Goal: Transaction & Acquisition: Purchase product/service

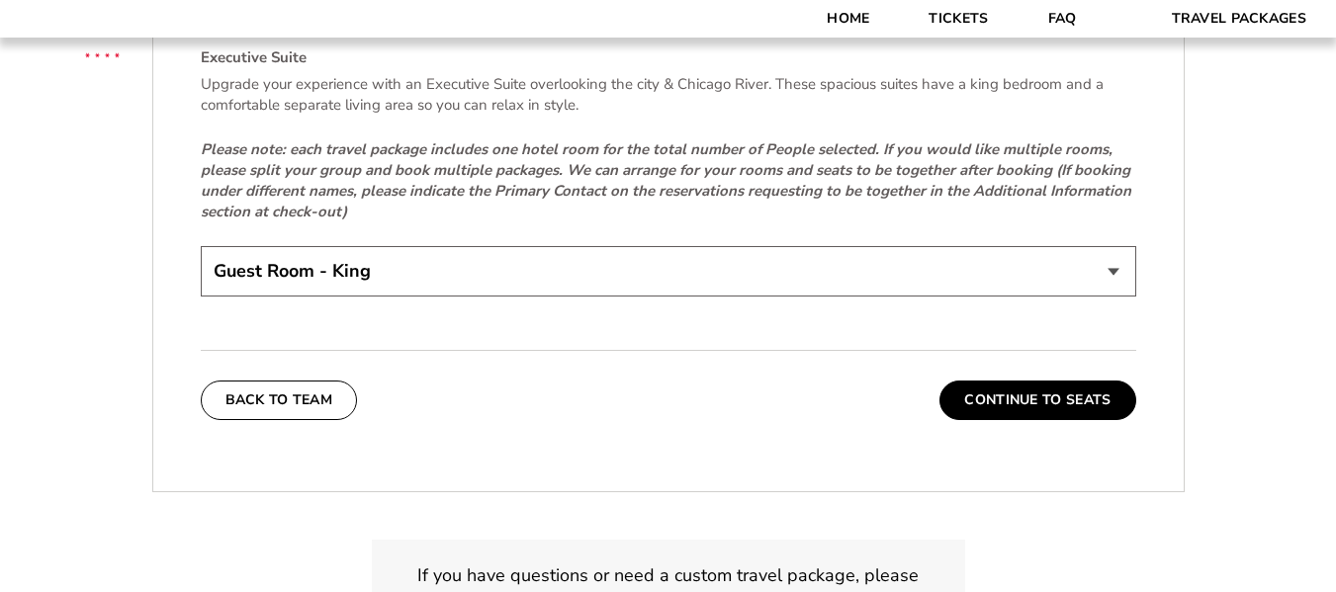
scroll to position [3066, 0]
click at [1050, 397] on button "Continue To Seats" at bounding box center [1038, 400] width 196 height 40
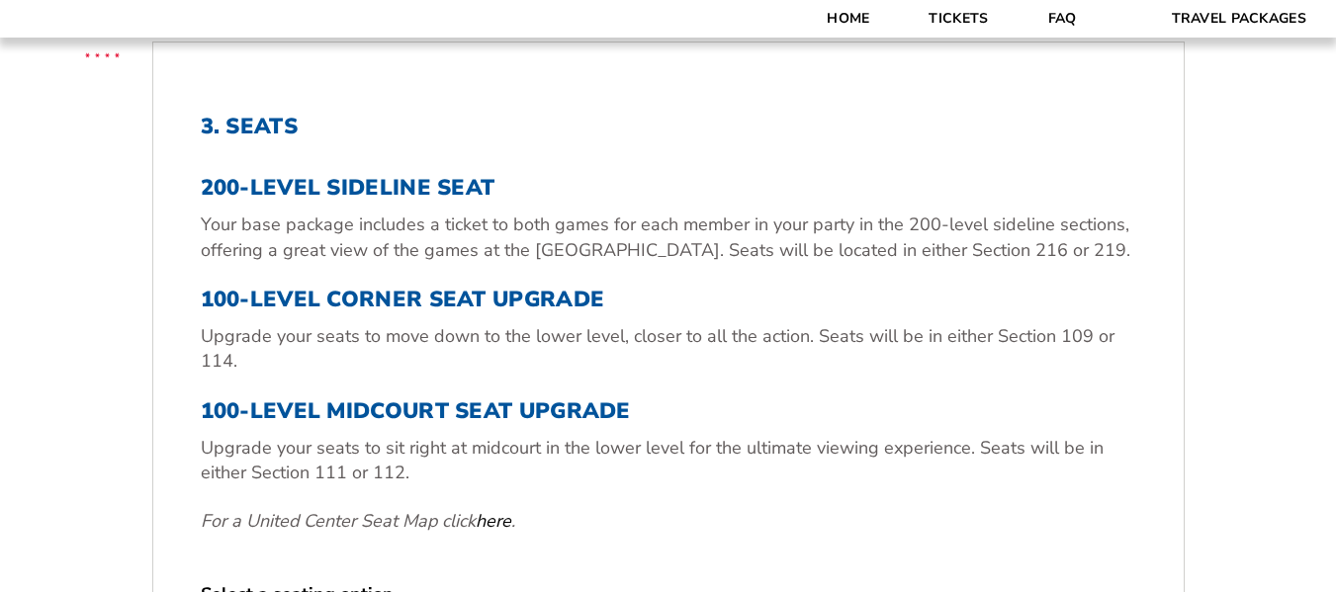
scroll to position [577, 0]
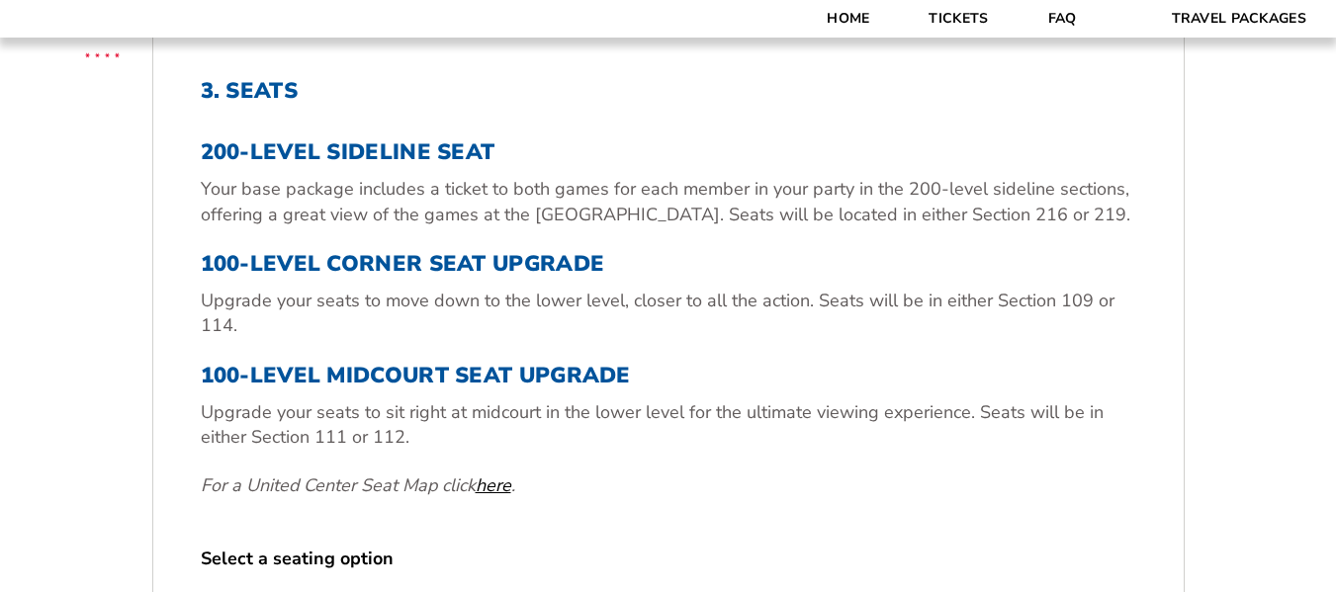
click at [499, 484] on link "here" at bounding box center [494, 486] width 36 height 25
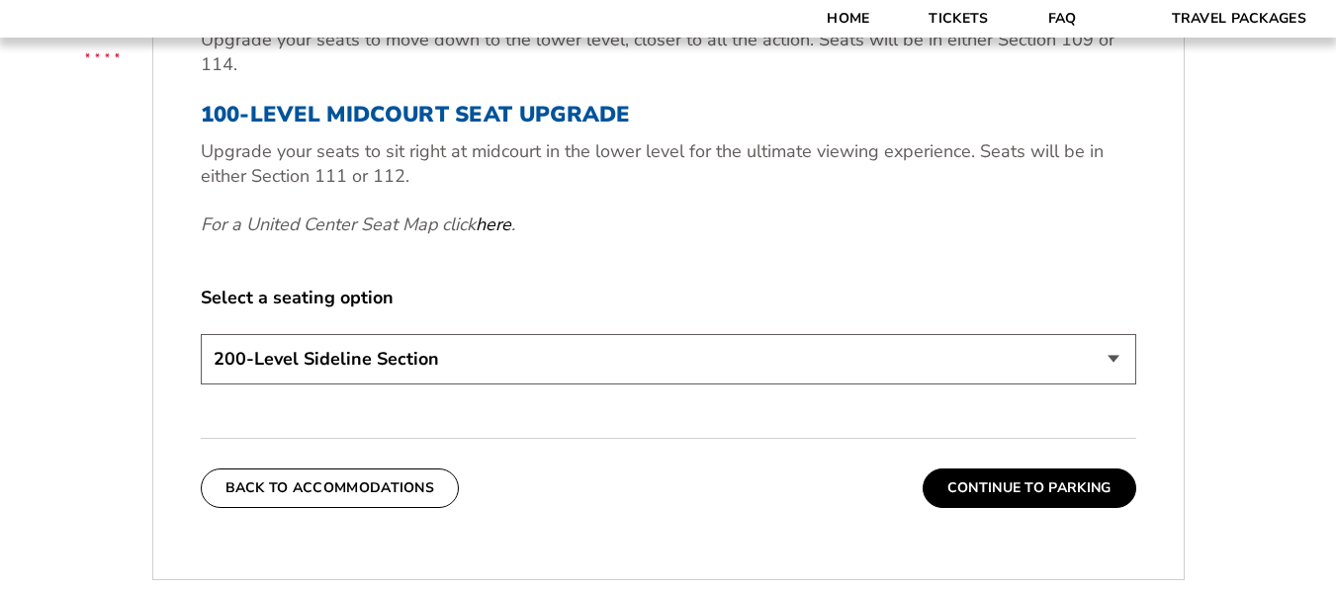
scroll to position [873, 0]
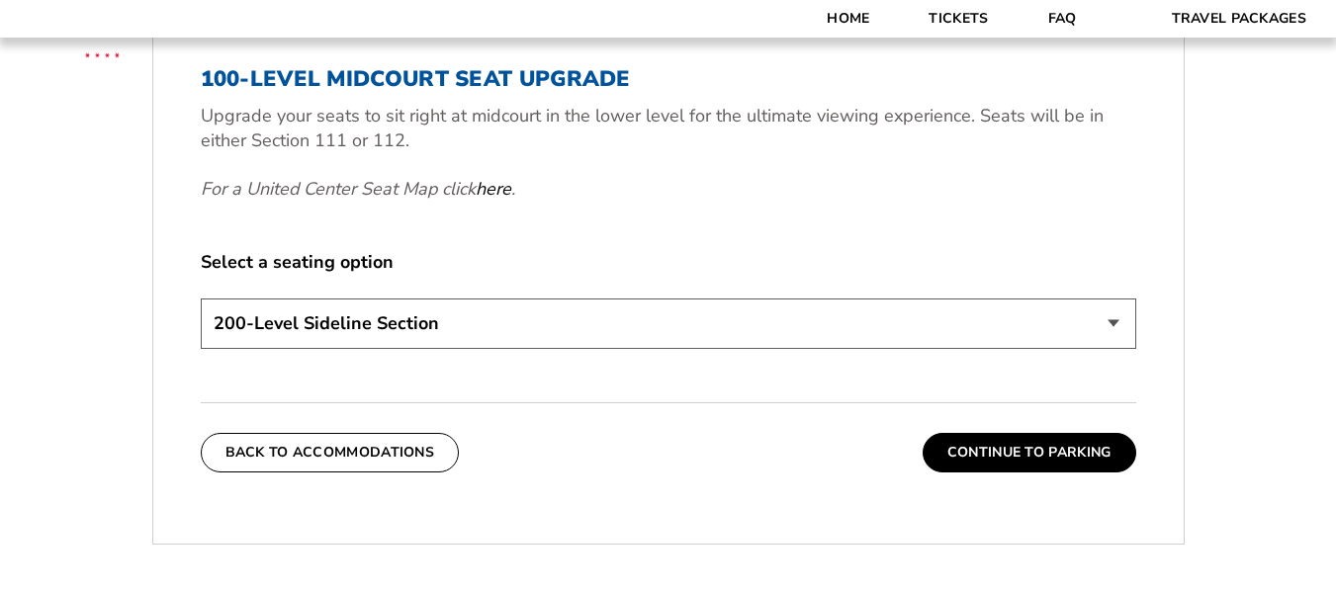
click at [1117, 316] on select "200-Level Sideline Section 100-Level Corner Seat Upgrade (+$80 per person) 100-…" at bounding box center [669, 324] width 936 height 50
click at [201, 299] on select "200-Level Sideline Section 100-Level Corner Seat Upgrade (+$80 per person) 100-…" at bounding box center [669, 324] width 936 height 50
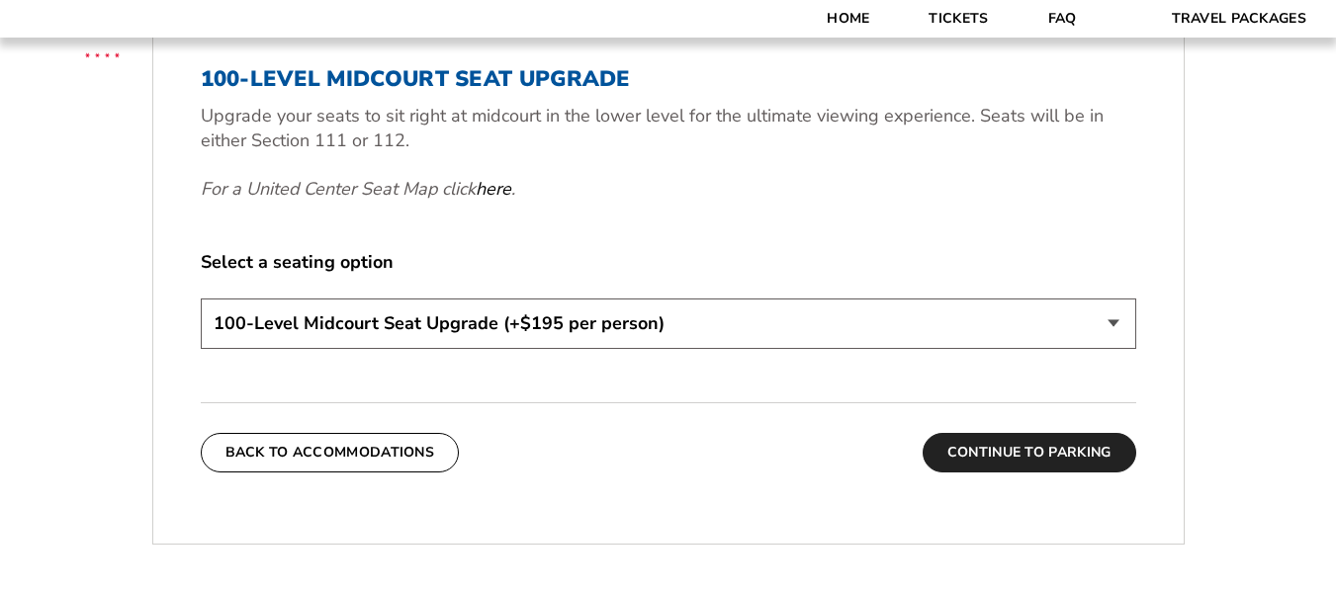
click at [1042, 452] on button "Continue To Parking" at bounding box center [1030, 453] width 214 height 40
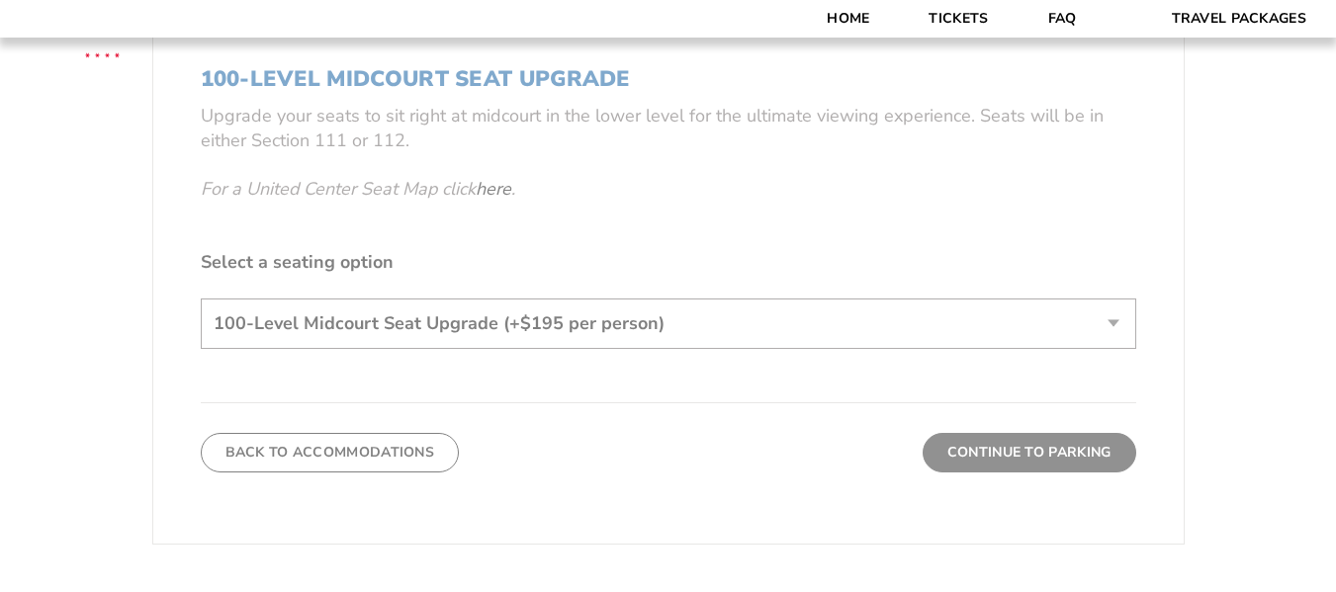
click at [1042, 452] on form "[US_STATE] [US_STATE] Travel Package [PERSON_NAME] Travel Package [GEOGRAPHIC_D…" at bounding box center [668, 71] width 1336 height 1889
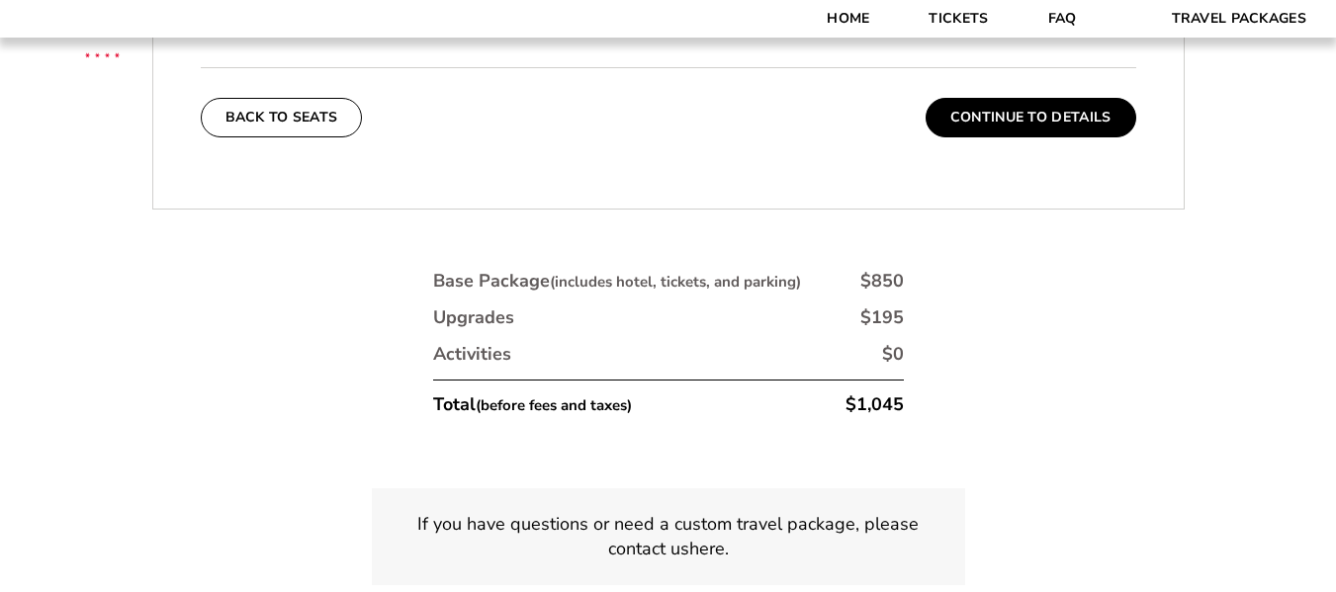
scroll to position [774, 0]
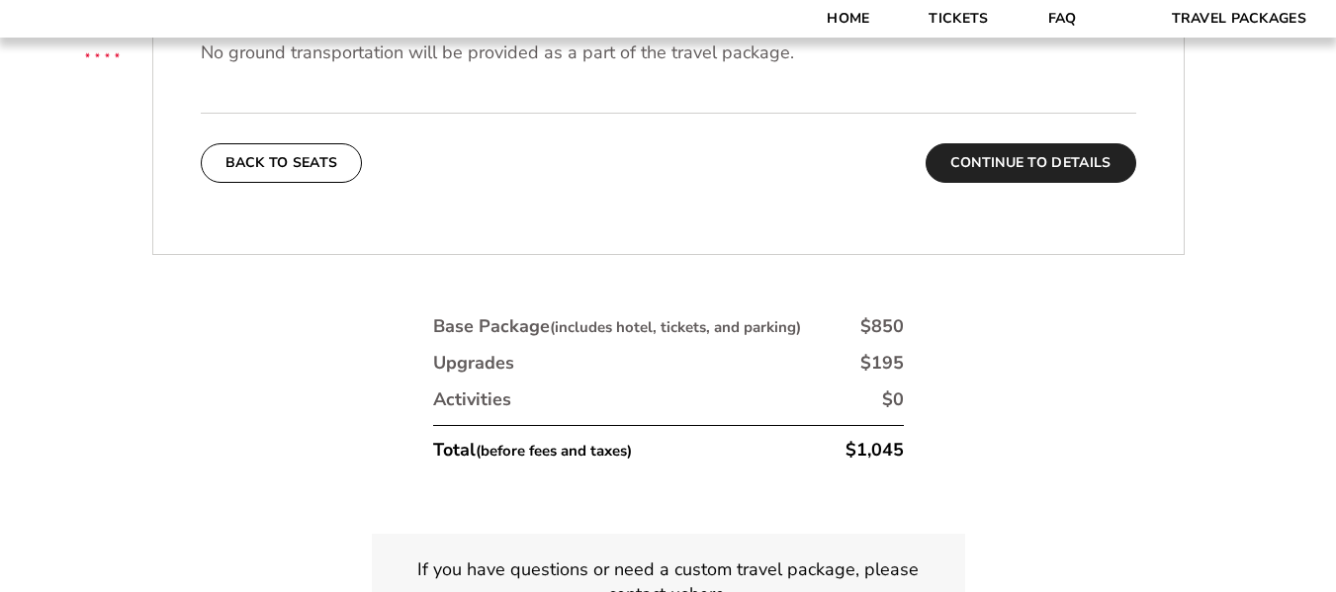
click at [1090, 143] on button "Continue To Details" at bounding box center [1031, 163] width 211 height 40
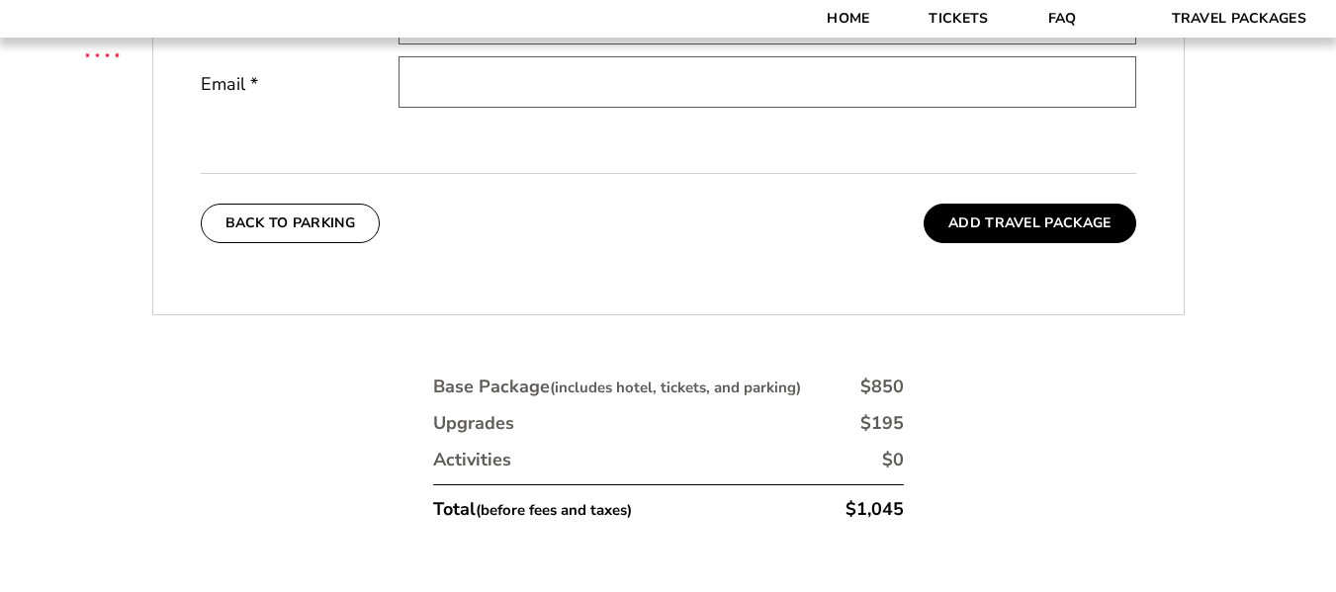
scroll to position [701, 0]
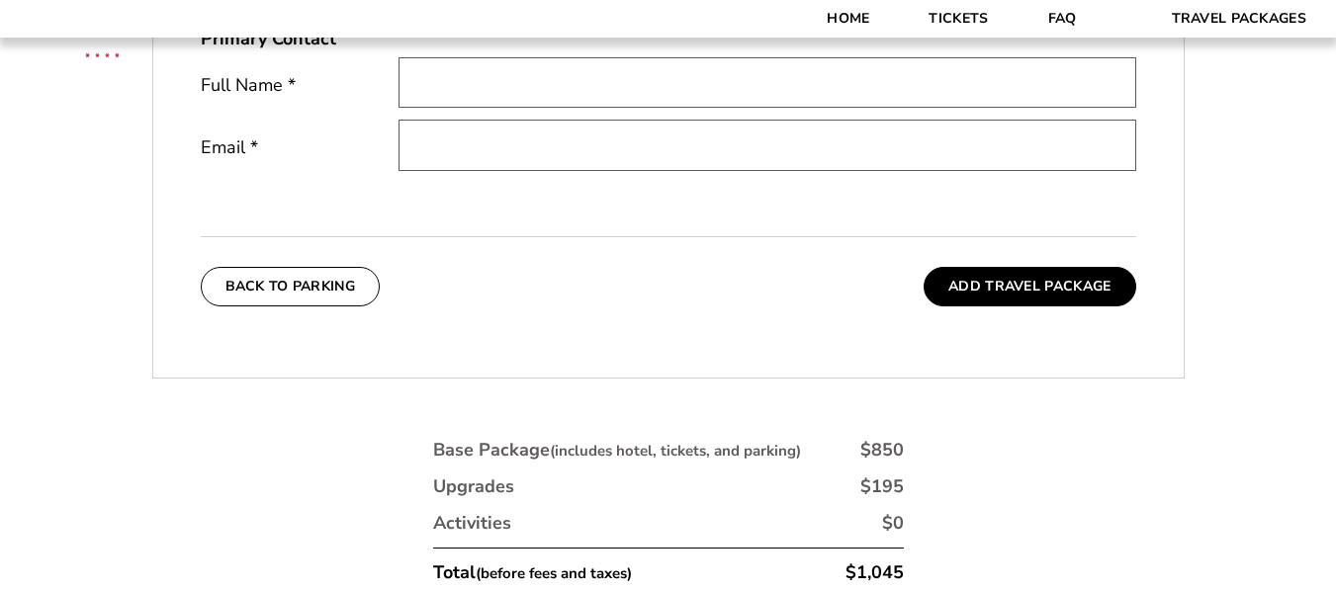
click at [336, 288] on button "Back To Parking" at bounding box center [291, 287] width 180 height 40
click at [336, 288] on form "[US_STATE] [US_STATE] Travel Package [PERSON_NAME] Travel Package [GEOGRAPHIC_D…" at bounding box center [668, 74] width 1336 height 1551
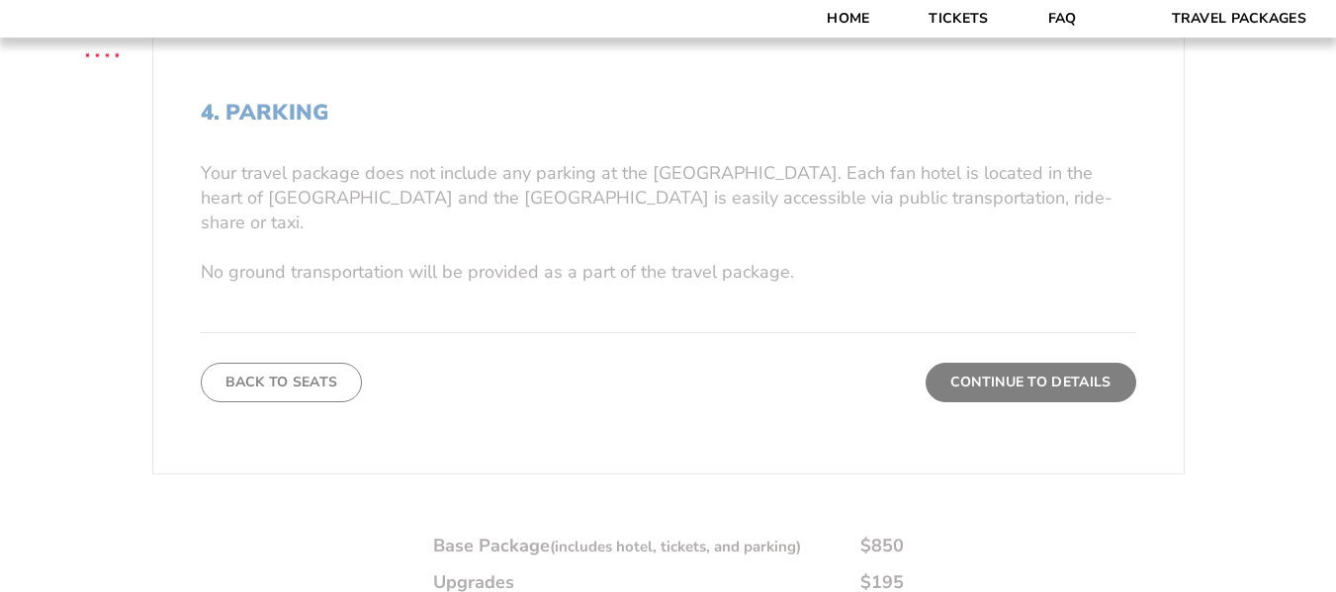
scroll to position [577, 0]
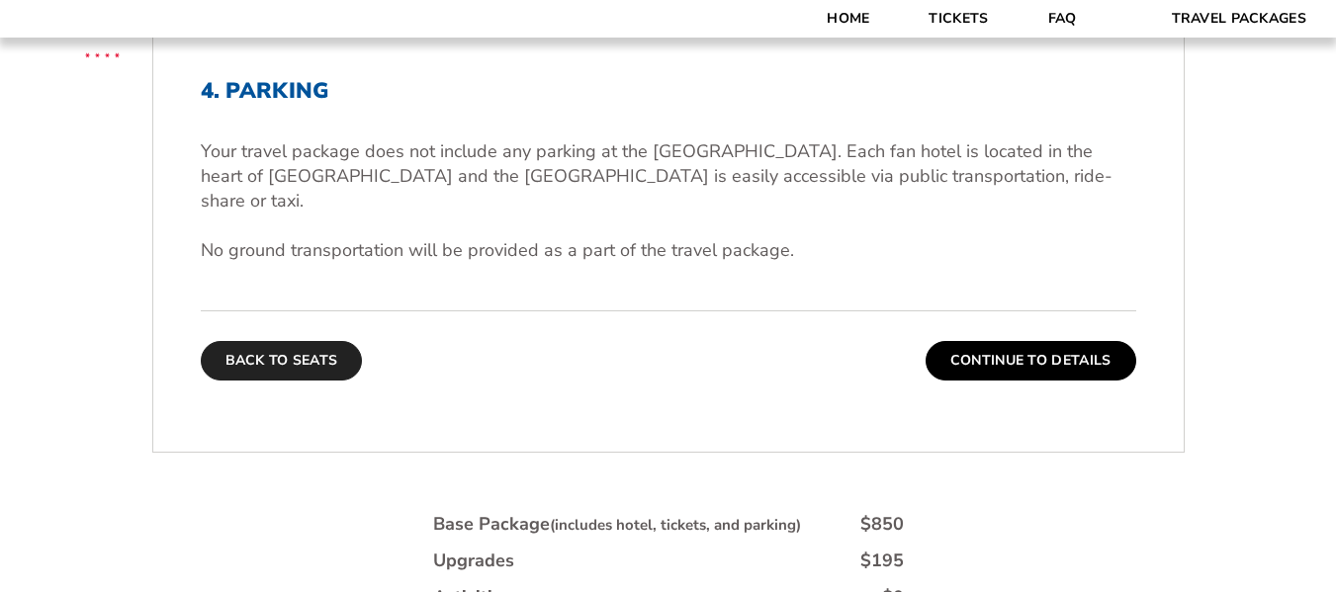
click at [334, 341] on button "Back To Seats" at bounding box center [282, 361] width 162 height 40
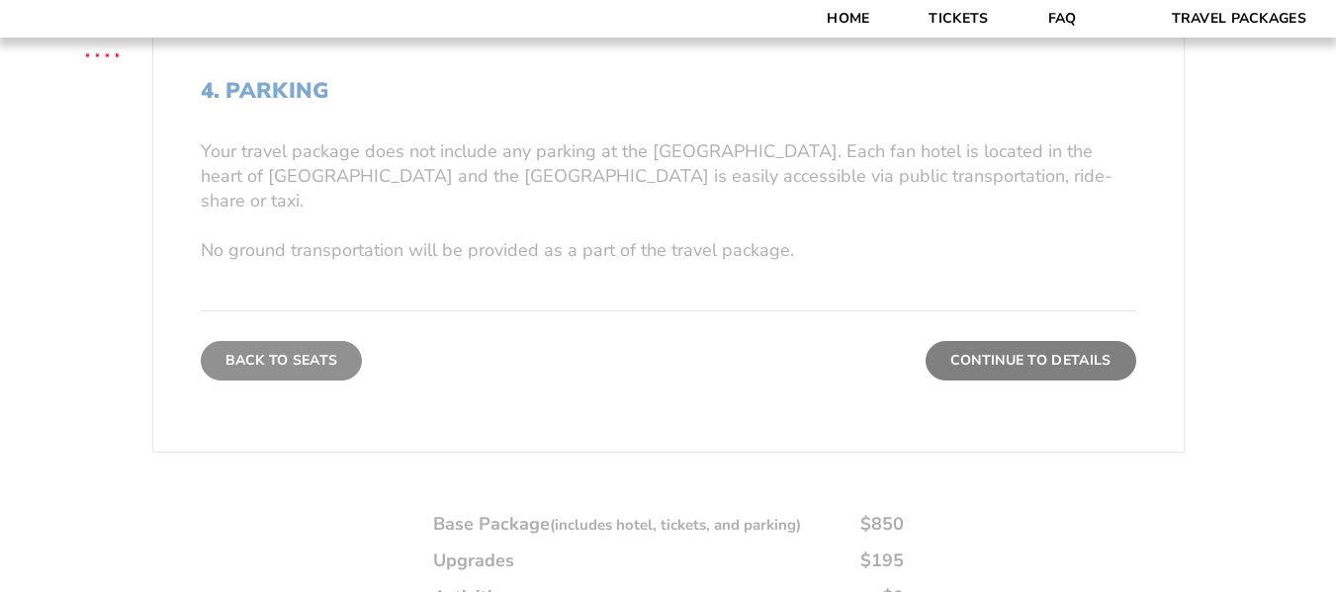
click at [334, 326] on form "[US_STATE] [US_STATE] Travel Package [PERSON_NAME] Travel Package [GEOGRAPHIC_D…" at bounding box center [668, 173] width 1336 height 1500
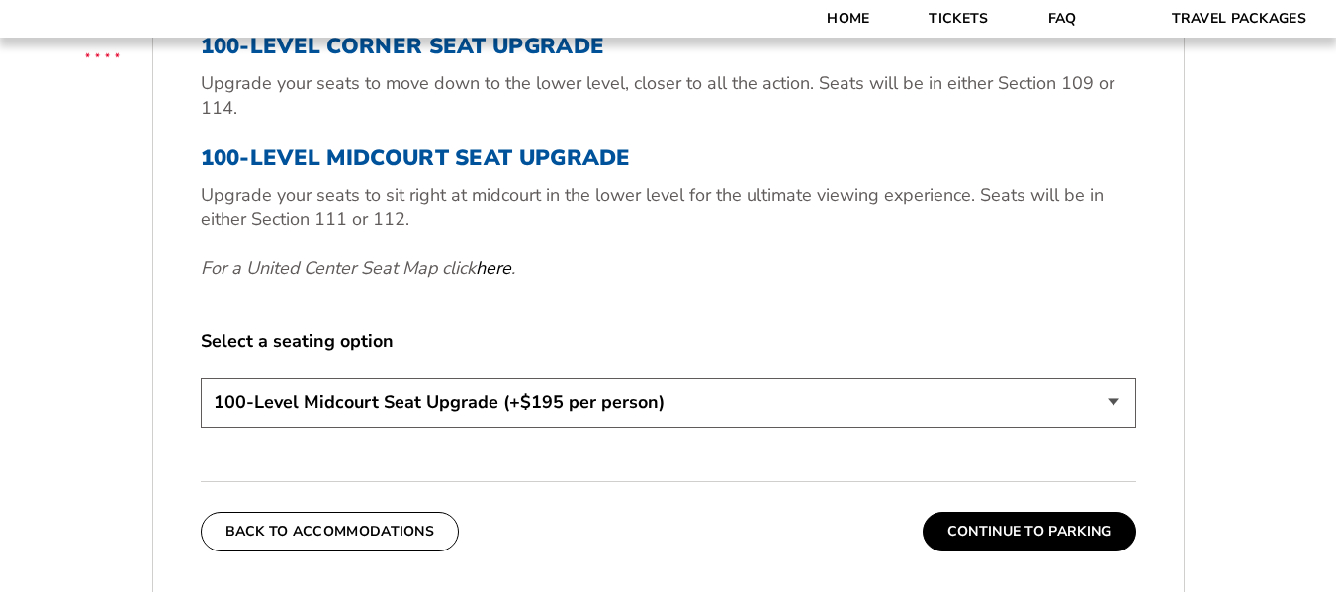
scroll to position [873, 0]
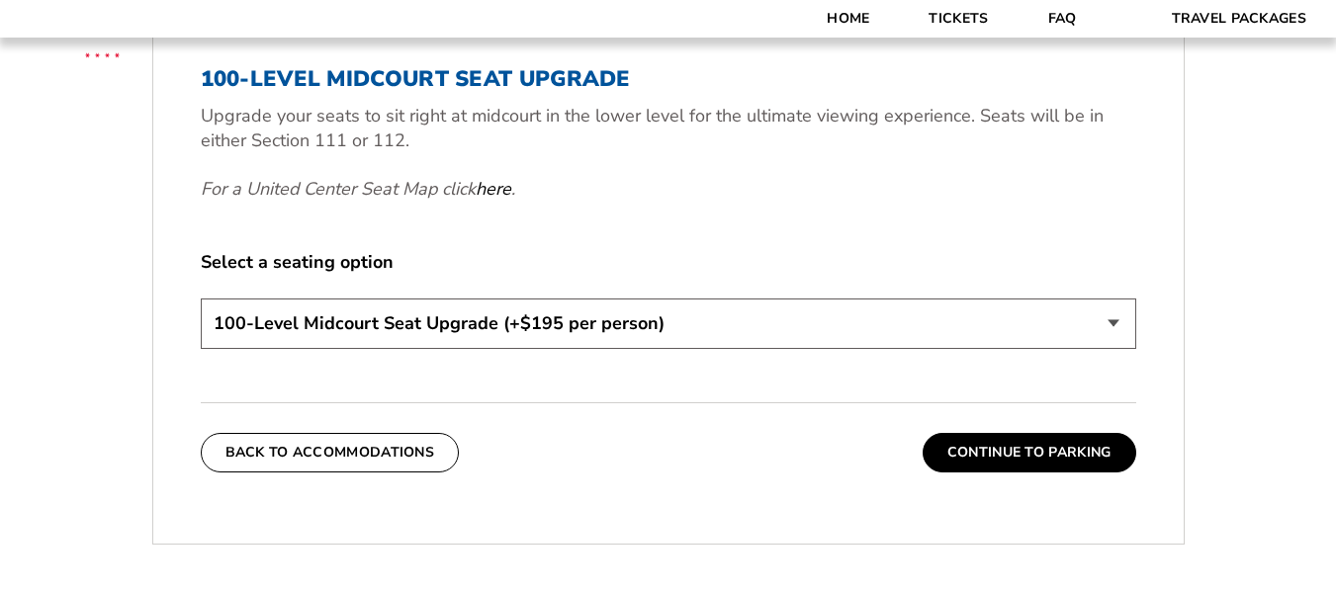
click at [1115, 321] on select "200-Level Sideline Section 100-Level Corner Seat Upgrade (+$80 per person) 100-…" at bounding box center [669, 324] width 936 height 50
click at [1094, 327] on select "200-Level Sideline Section 100-Level Corner Seat Upgrade (+$80 per person) 100-…" at bounding box center [669, 324] width 936 height 50
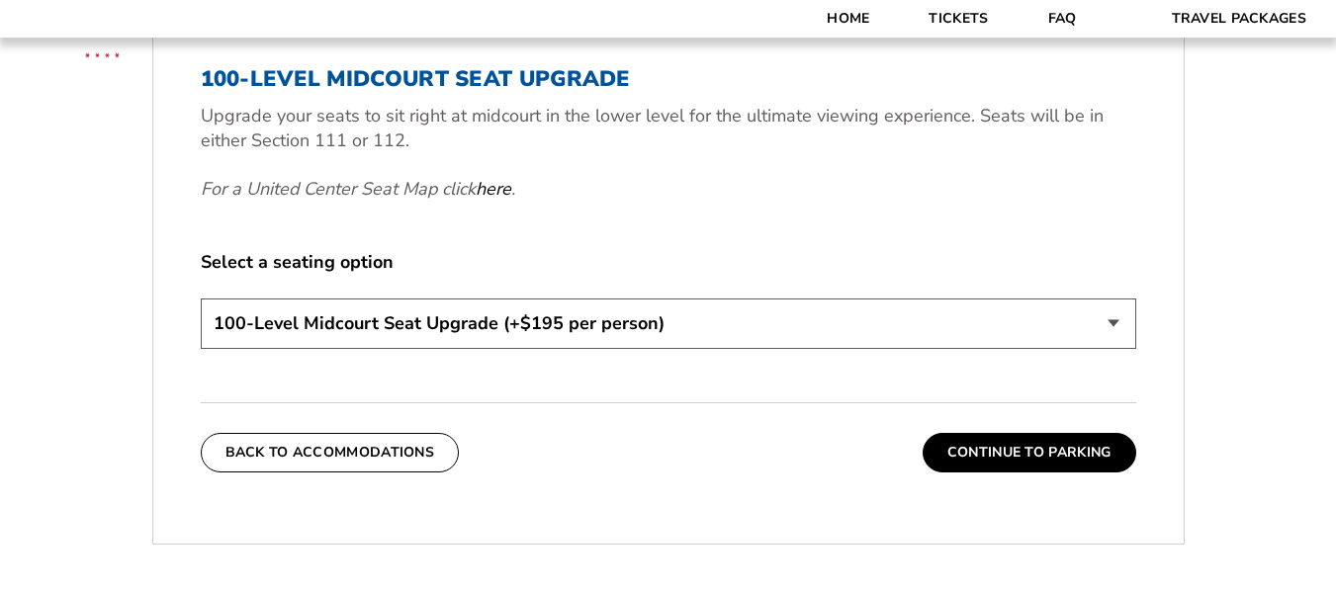
click at [1094, 327] on select "200-Level Sideline Section 100-Level Corner Seat Upgrade (+$80 per person) 100-…" at bounding box center [669, 324] width 936 height 50
click at [1091, 327] on select "200-Level Sideline Section 100-Level Corner Seat Upgrade (+$80 per person) 100-…" at bounding box center [669, 324] width 936 height 50
click at [905, 325] on select "200-Level Sideline Section 100-Level Corner Seat Upgrade (+$80 per person) 100-…" at bounding box center [669, 324] width 936 height 50
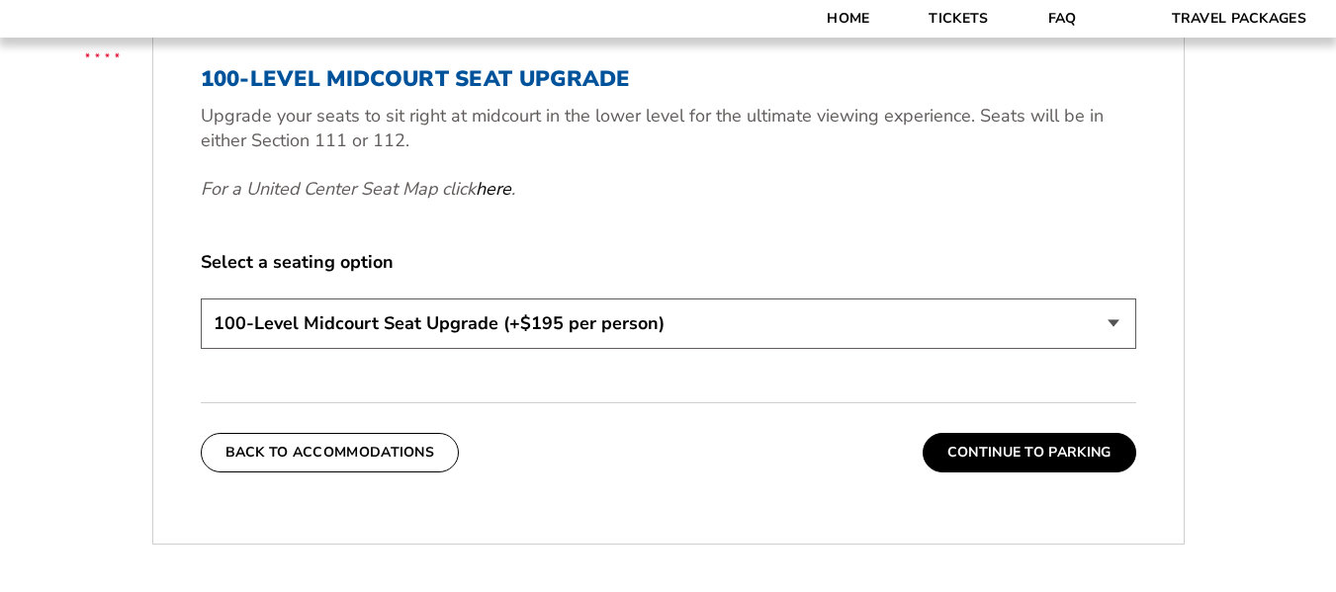
click at [904, 327] on select "200-Level Sideline Section 100-Level Corner Seat Upgrade (+$80 per person) 100-…" at bounding box center [669, 324] width 936 height 50
click at [900, 343] on select "200-Level Sideline Section 100-Level Corner Seat Upgrade (+$80 per person) 100-…" at bounding box center [669, 324] width 936 height 50
select select "100-Level Corner Seat Upgrade"
click at [201, 299] on select "200-Level Sideline Section 100-Level Corner Seat Upgrade (+$80 per person) 100-…" at bounding box center [669, 324] width 936 height 50
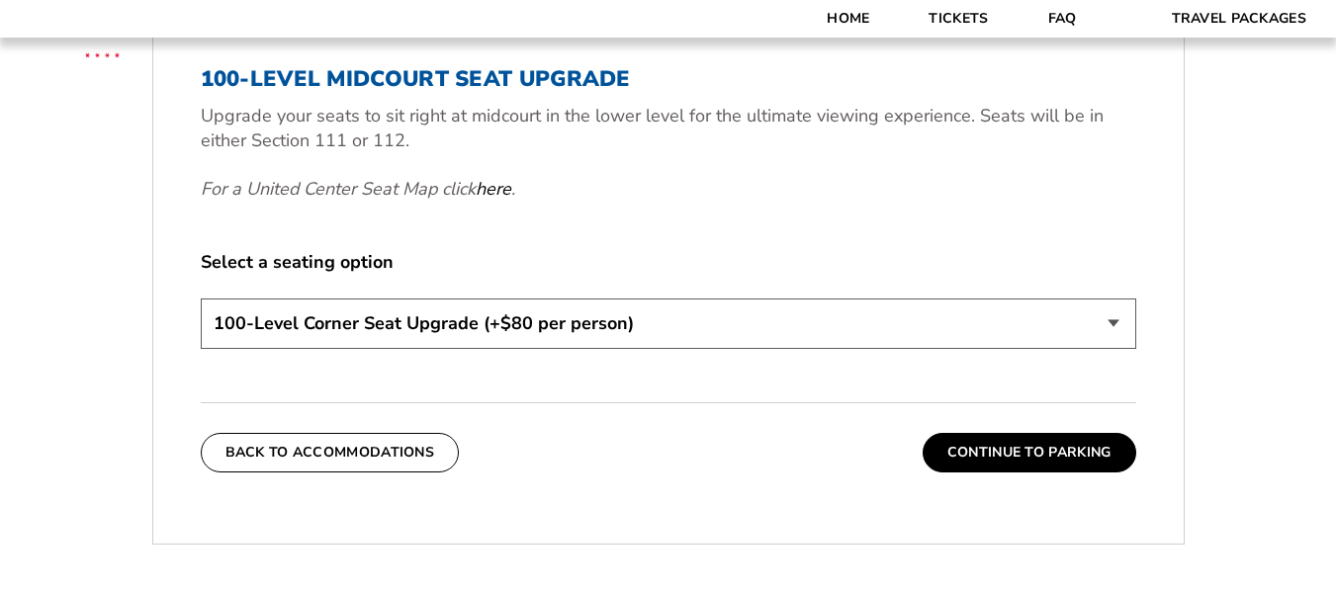
click at [858, 398] on div "3. Seats 200-Level Sideline Seat Your base package includes a ticket to both ga…" at bounding box center [668, 127] width 1031 height 786
click at [1006, 444] on button "Continue To Parking" at bounding box center [1030, 453] width 214 height 40
click at [1006, 444] on form "[US_STATE] [US_STATE] Travel Package [PERSON_NAME] Travel Package [GEOGRAPHIC_D…" at bounding box center [668, 71] width 1336 height 1889
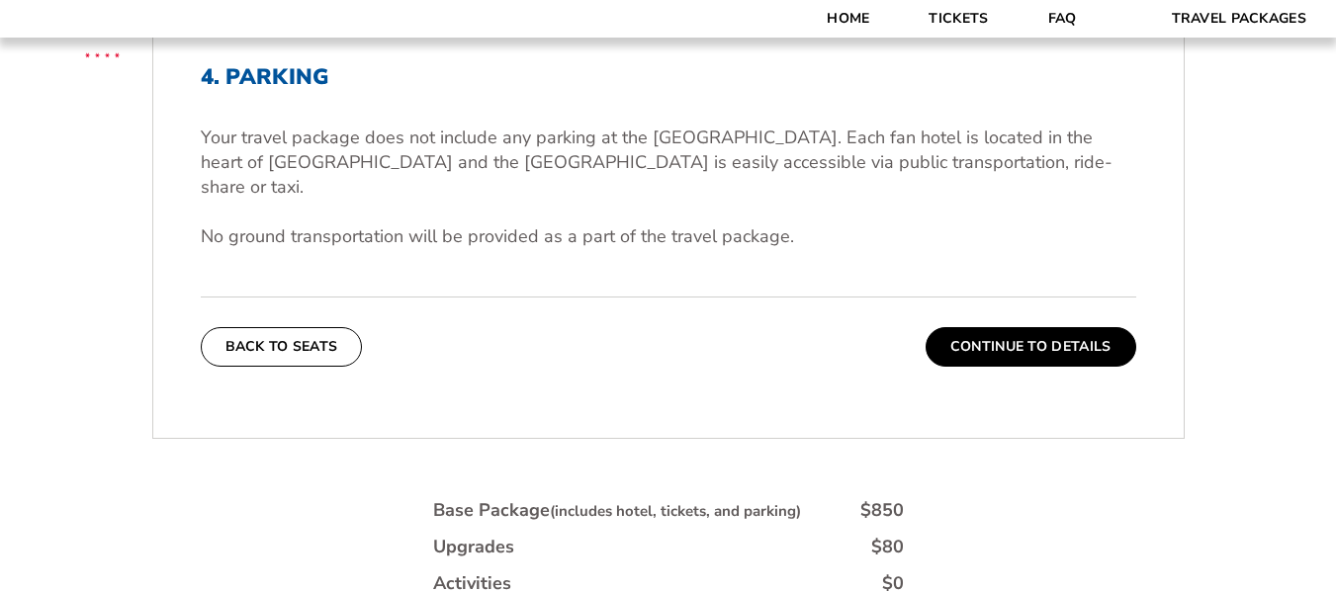
scroll to position [577, 0]
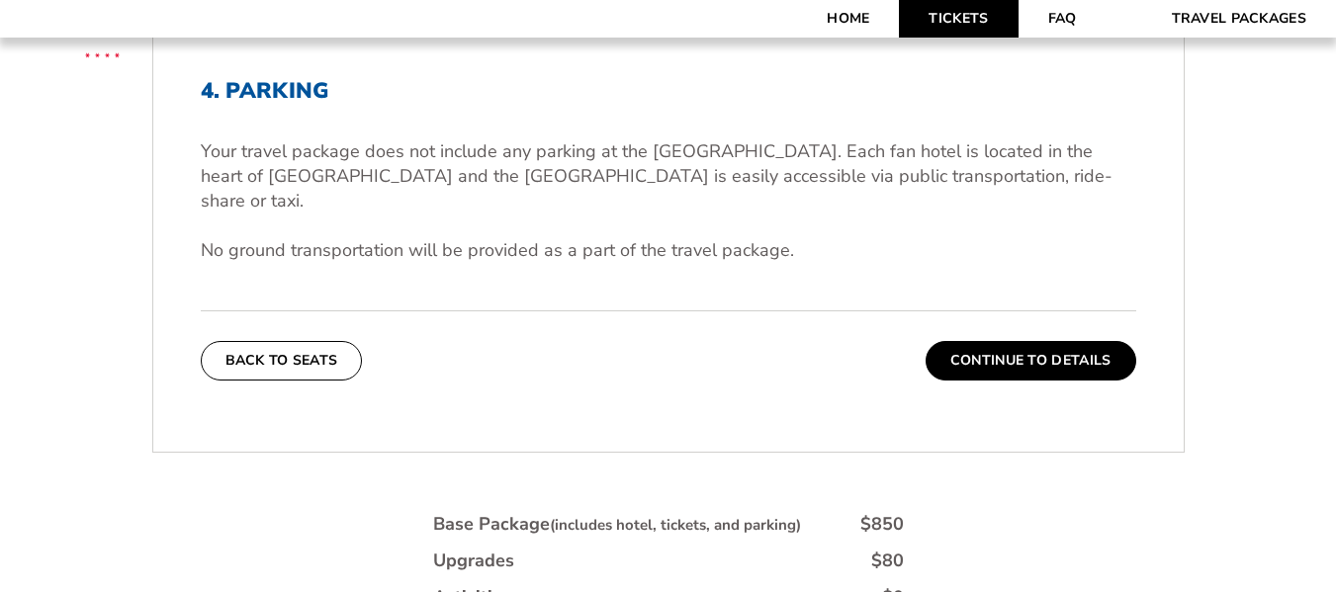
click at [976, 15] on link "Tickets" at bounding box center [958, 19] width 119 height 38
